Goal: Navigation & Orientation: Find specific page/section

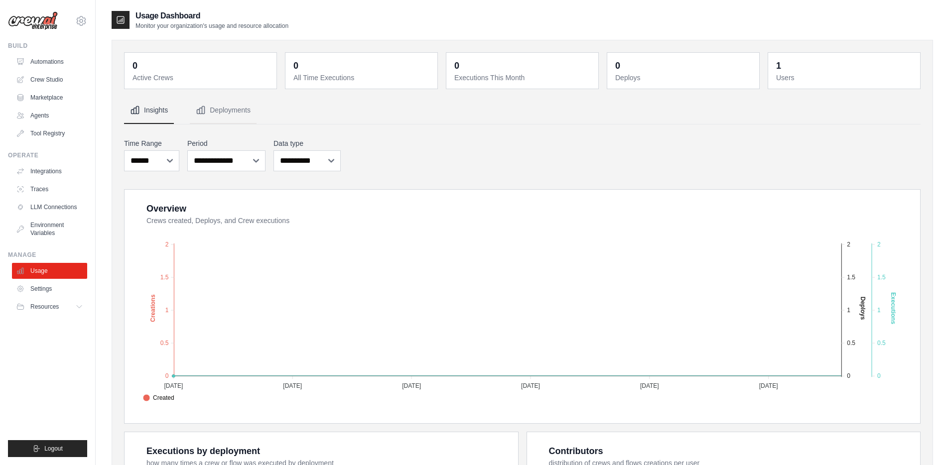
click at [71, 354] on ul "Build Automations Crew Studio Marketplace Agents" at bounding box center [47, 250] width 79 height 416
click at [61, 345] on ul "Build Automations Crew Studio Marketplace Agents" at bounding box center [47, 250] width 79 height 416
click at [59, 76] on link "Crew Studio" at bounding box center [50, 80] width 75 height 16
